Goal: Find specific page/section: Find specific page/section

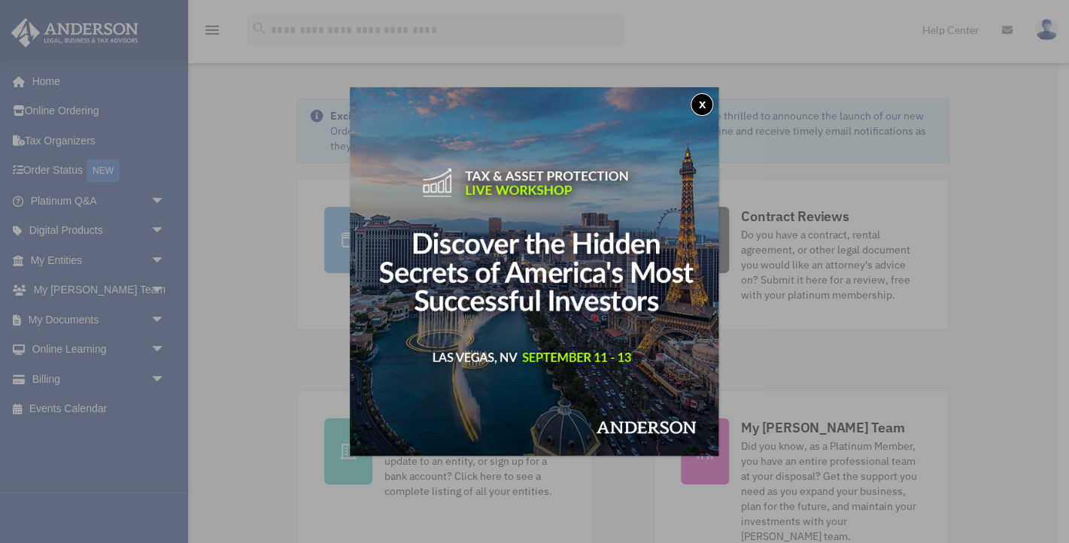
click at [703, 96] on button "x" at bounding box center [702, 104] width 23 height 23
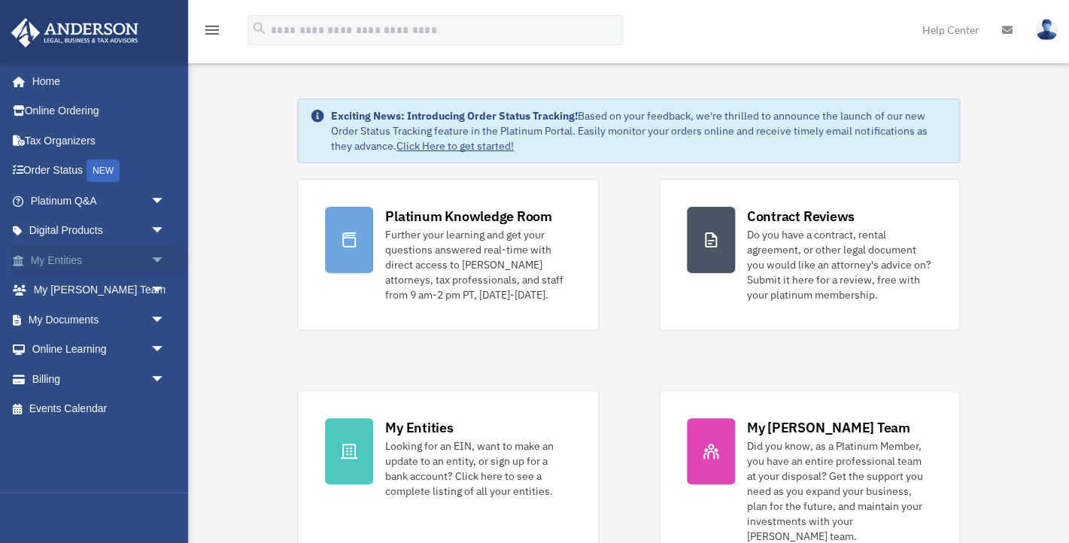
click at [60, 257] on link "My Entities arrow_drop_down" at bounding box center [100, 260] width 178 height 30
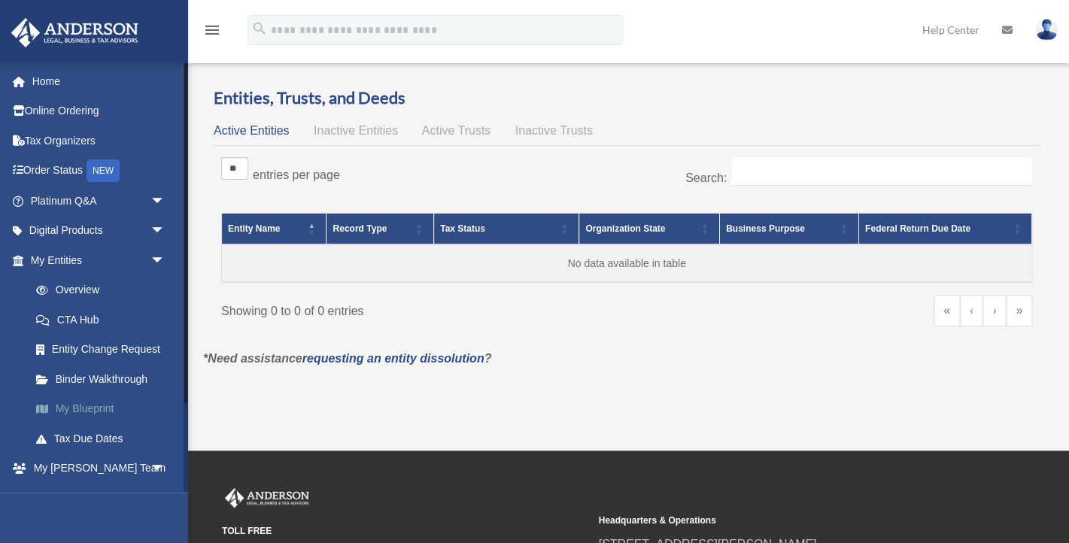
click at [83, 403] on link "My Blueprint" at bounding box center [104, 409] width 167 height 30
